Goal: Transaction & Acquisition: Purchase product/service

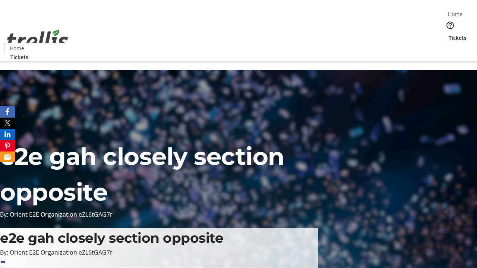
click at [449, 34] on span "Tickets" at bounding box center [458, 38] width 18 height 8
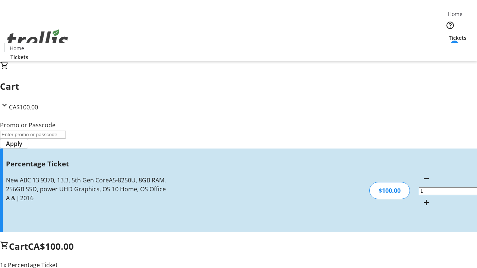
type input "BAR"
